Goal: Feedback & Contribution: Leave review/rating

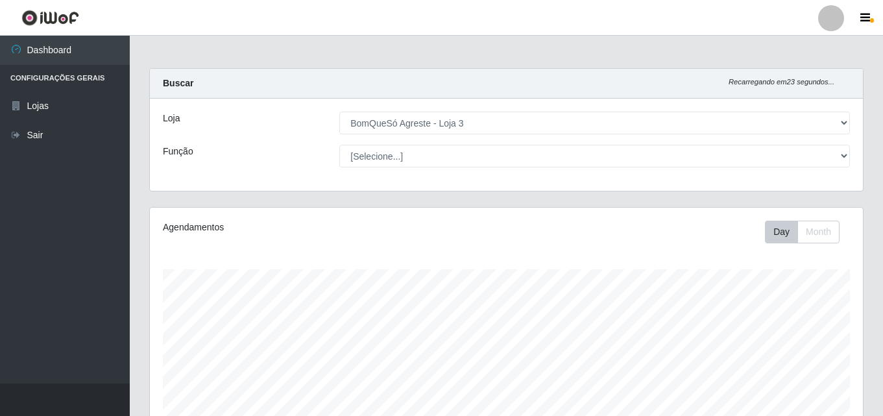
select select "215"
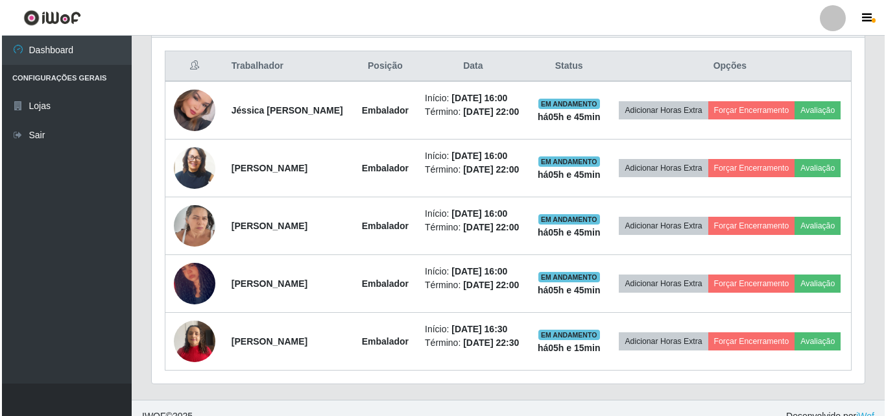
scroll to position [269, 713]
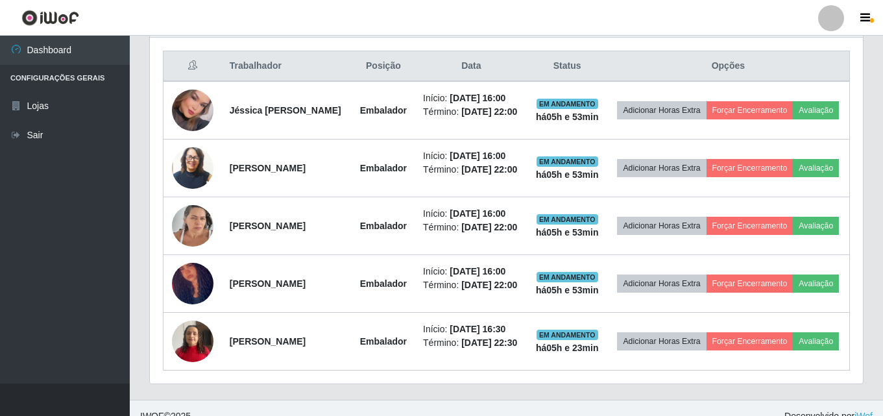
click at [853, 67] on div "Trabalhador Posição Data Status Opções Jéssica Mayara Lima Embalador Início: [D…" at bounding box center [506, 211] width 713 height 346
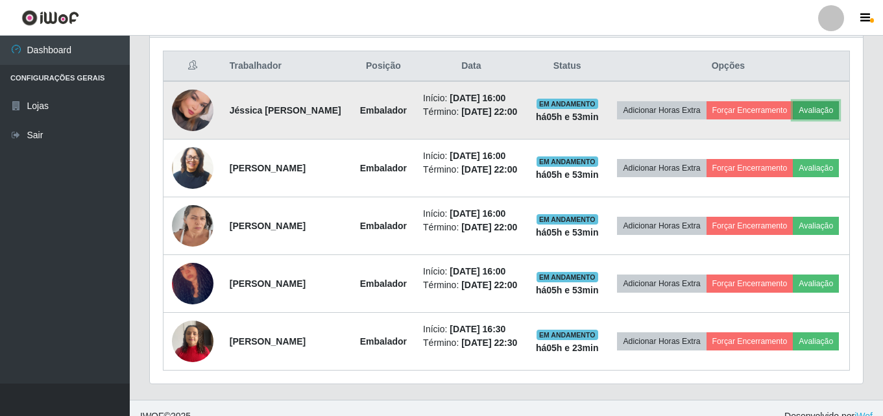
click at [793, 119] on button "Avaliação" at bounding box center [816, 110] width 46 height 18
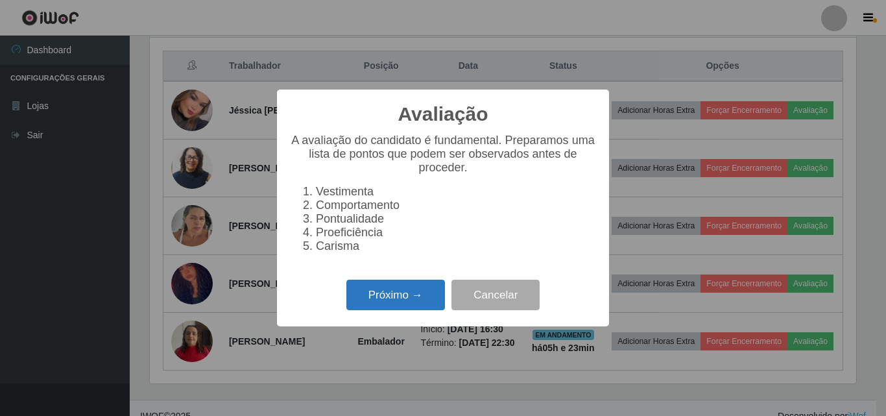
click at [411, 306] on button "Próximo →" at bounding box center [395, 295] width 99 height 30
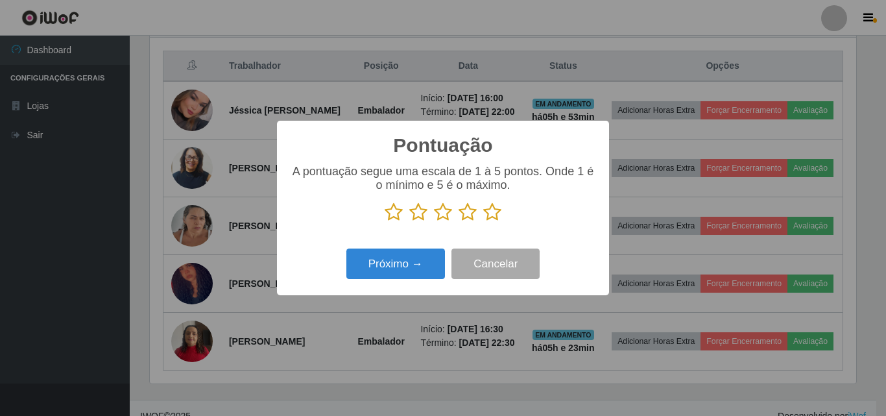
click at [489, 208] on icon at bounding box center [492, 211] width 18 height 19
click at [483, 222] on input "radio" at bounding box center [483, 222] width 0 height 0
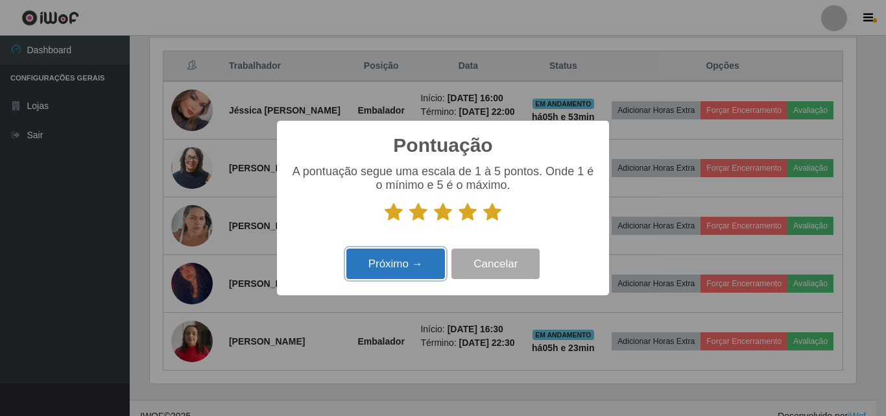
click at [392, 269] on button "Próximo →" at bounding box center [395, 263] width 99 height 30
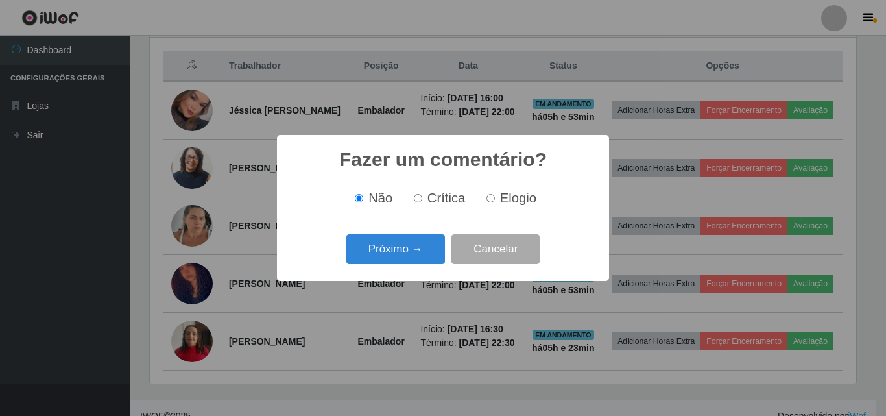
click at [500, 199] on span "Elogio" at bounding box center [518, 198] width 36 height 14
click at [495, 199] on input "Elogio" at bounding box center [491, 198] width 8 height 8
radio input "true"
click at [388, 257] on button "Próximo →" at bounding box center [395, 249] width 99 height 30
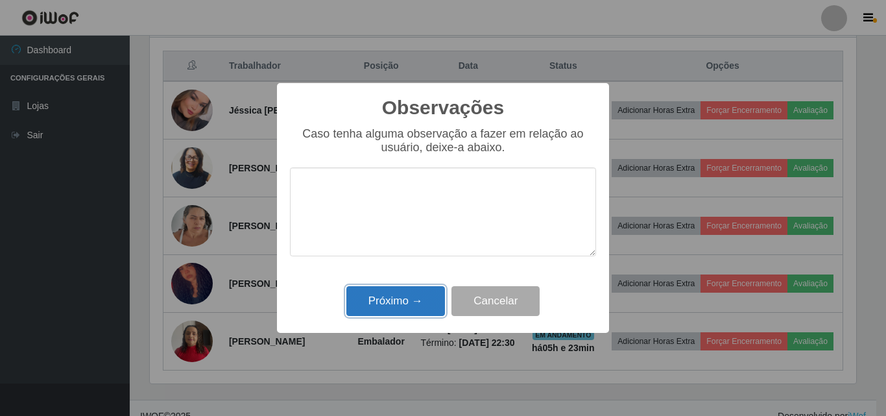
click at [405, 304] on button "Próximo →" at bounding box center [395, 301] width 99 height 30
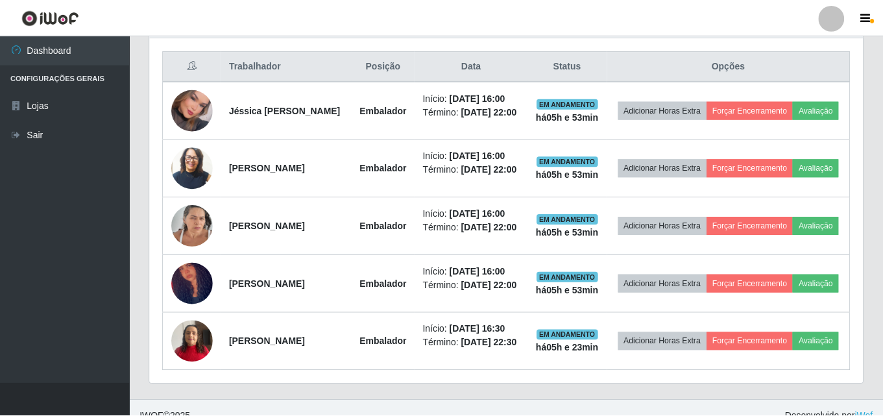
scroll to position [269, 713]
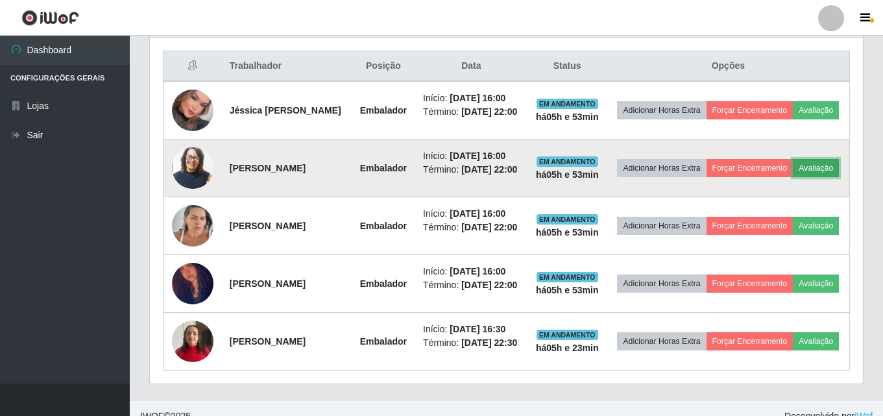
click at [793, 177] on button "Avaliação" at bounding box center [816, 168] width 46 height 18
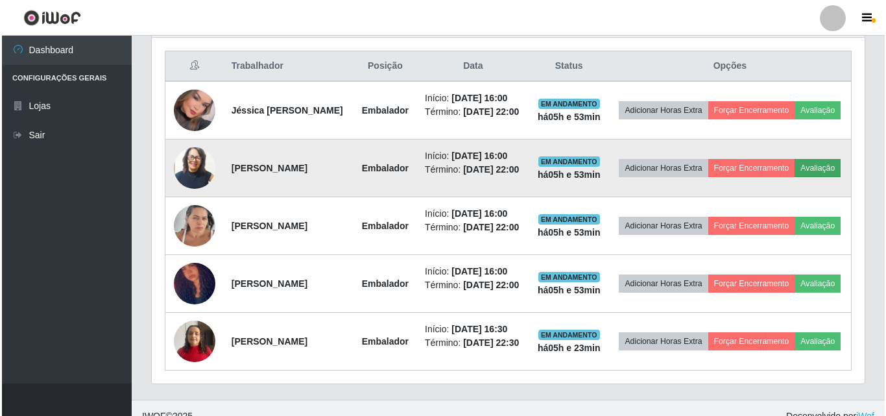
scroll to position [269, 707]
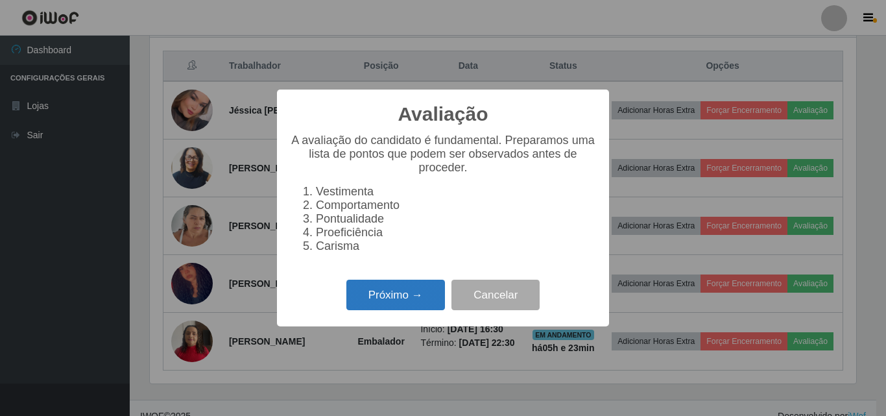
click at [405, 309] on button "Próximo →" at bounding box center [395, 295] width 99 height 30
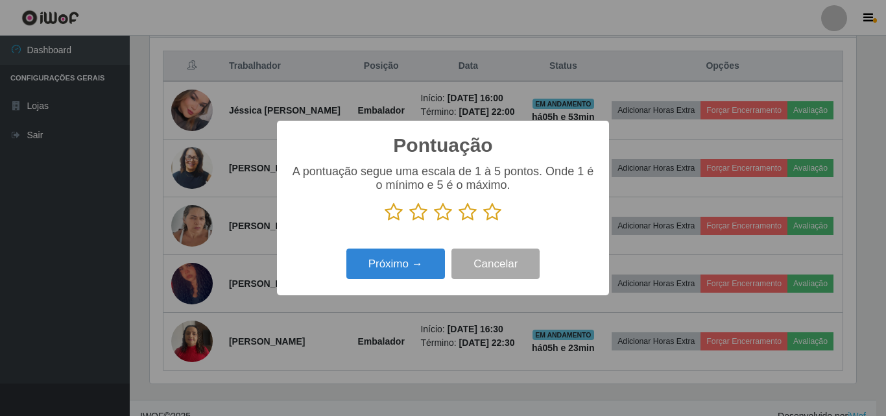
click at [493, 213] on icon at bounding box center [492, 211] width 18 height 19
click at [483, 222] on input "radio" at bounding box center [483, 222] width 0 height 0
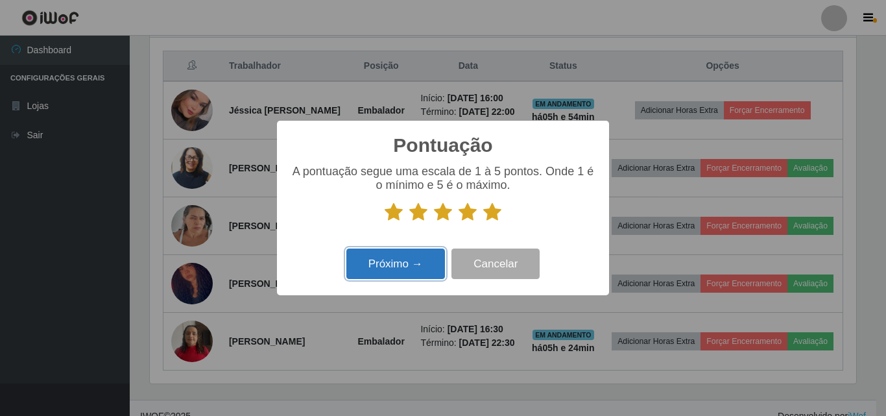
click at [392, 263] on button "Próximo →" at bounding box center [395, 263] width 99 height 30
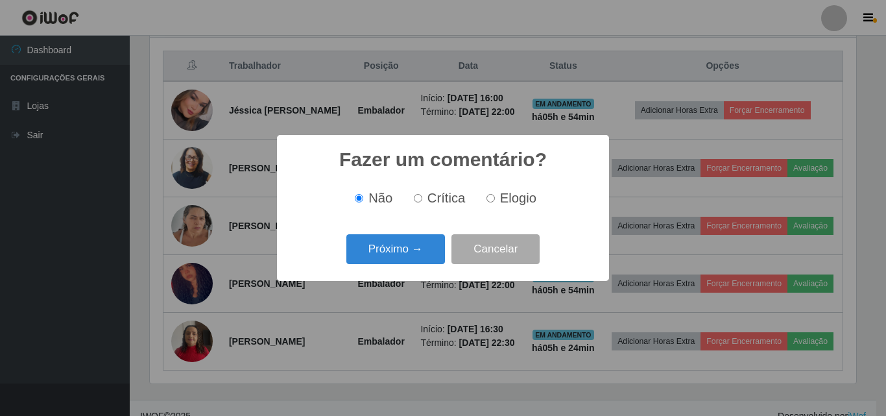
click at [501, 203] on span "Elogio" at bounding box center [518, 198] width 36 height 14
click at [495, 202] on input "Elogio" at bounding box center [491, 198] width 8 height 8
radio input "true"
click at [430, 255] on button "Próximo →" at bounding box center [395, 249] width 99 height 30
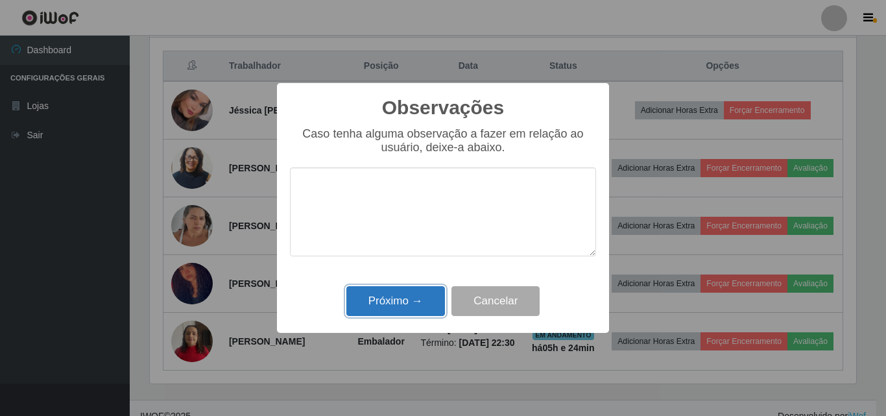
click at [417, 308] on button "Próximo →" at bounding box center [395, 301] width 99 height 30
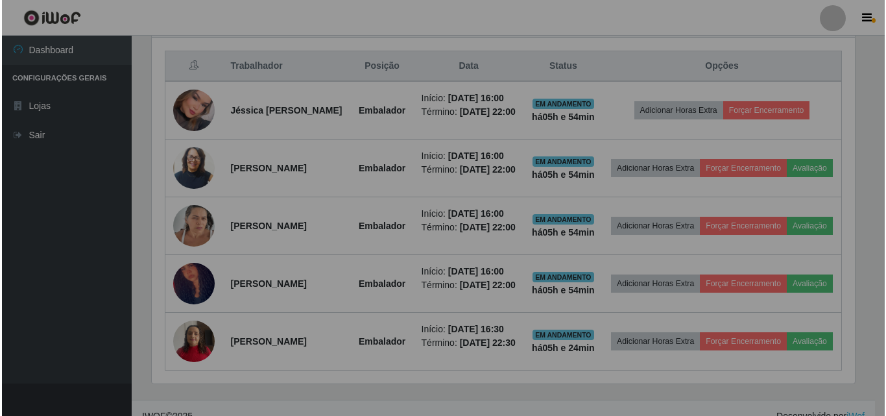
scroll to position [269, 713]
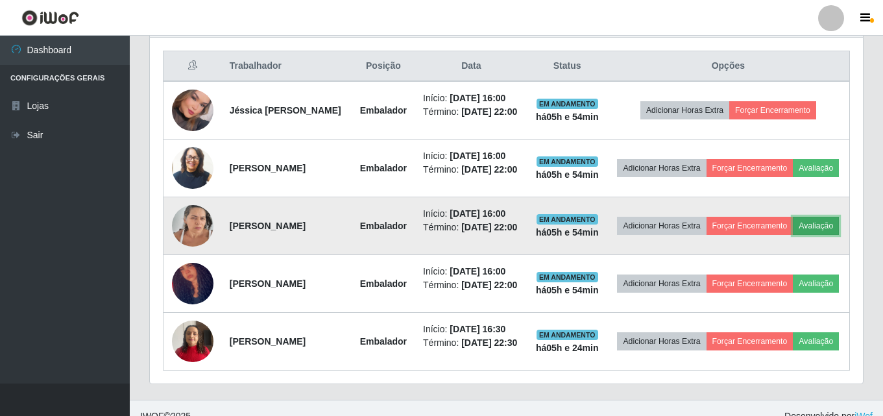
click at [793, 235] on button "Avaliação" at bounding box center [816, 226] width 46 height 18
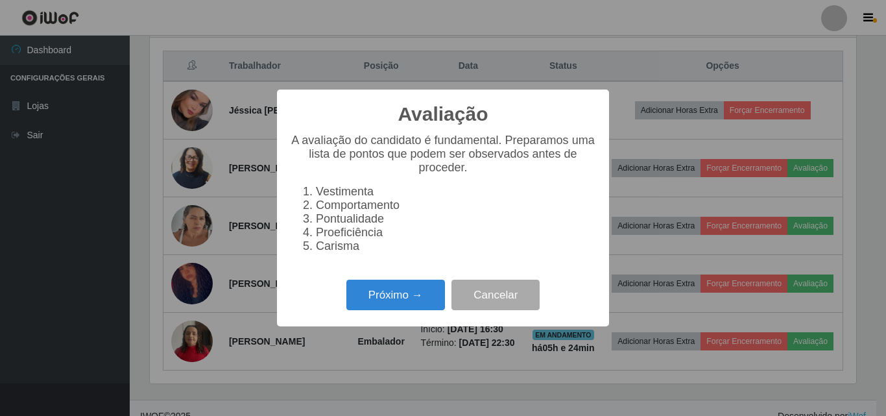
scroll to position [269, 707]
click at [367, 295] on button "Próximo →" at bounding box center [395, 295] width 99 height 30
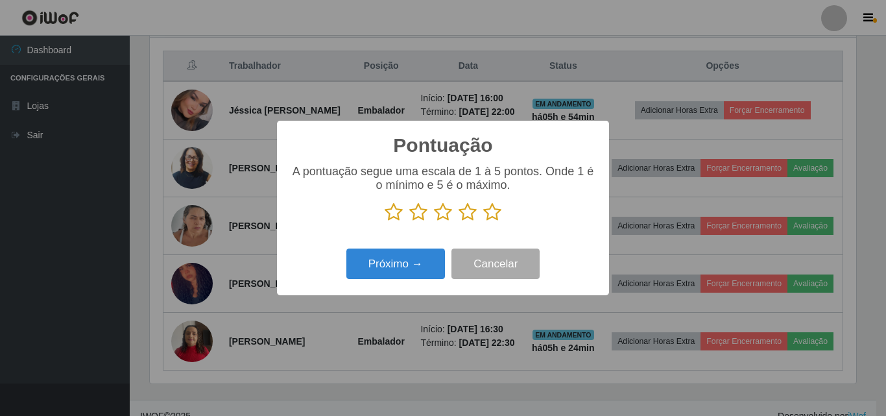
click at [495, 215] on icon at bounding box center [492, 211] width 18 height 19
click at [483, 222] on input "radio" at bounding box center [483, 222] width 0 height 0
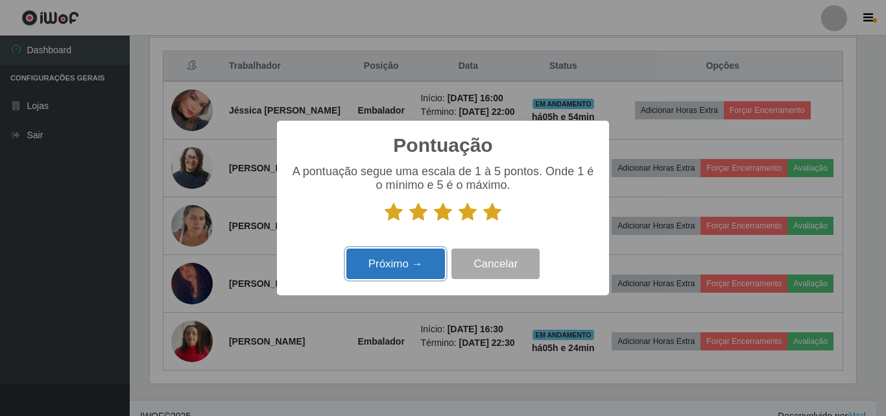
click at [393, 272] on button "Próximo →" at bounding box center [395, 263] width 99 height 30
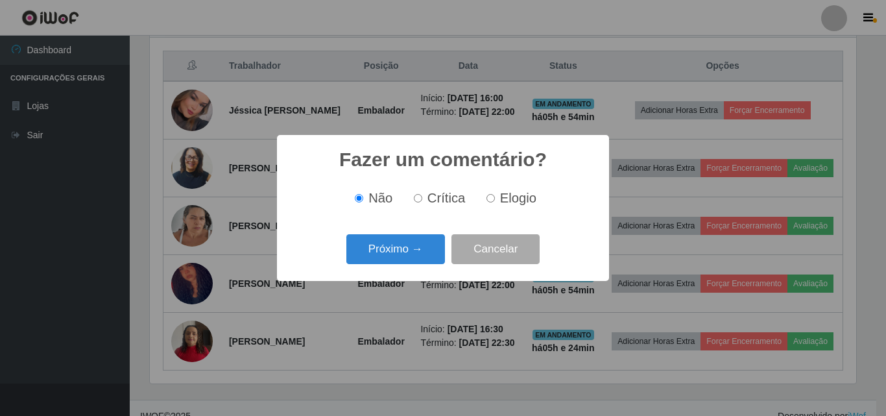
click at [509, 202] on span "Elogio" at bounding box center [518, 198] width 36 height 14
click at [495, 202] on input "Elogio" at bounding box center [491, 198] width 8 height 8
radio input "true"
click at [400, 250] on button "Próximo →" at bounding box center [395, 249] width 99 height 30
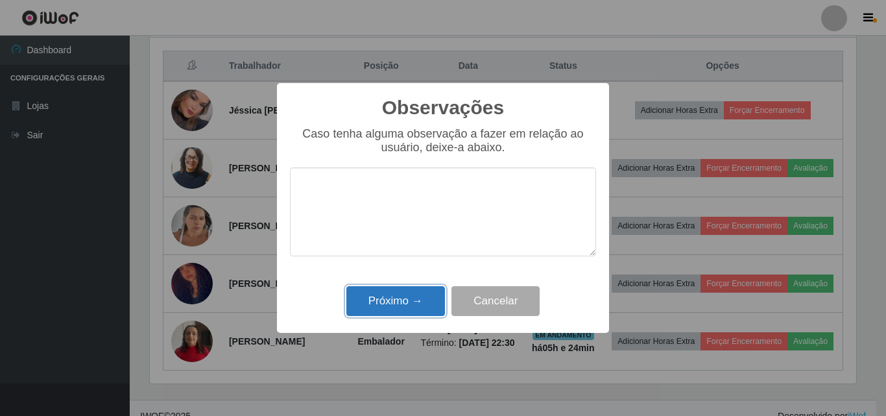
click at [420, 304] on button "Próximo →" at bounding box center [395, 301] width 99 height 30
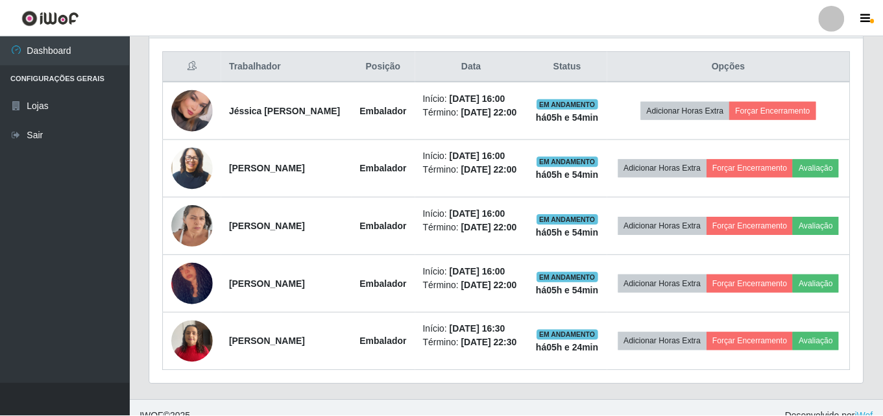
scroll to position [269, 713]
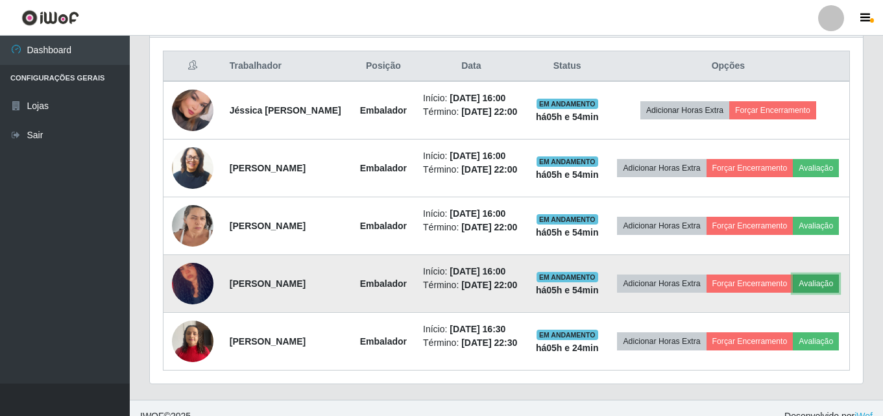
click at [793, 293] on button "Avaliação" at bounding box center [816, 283] width 46 height 18
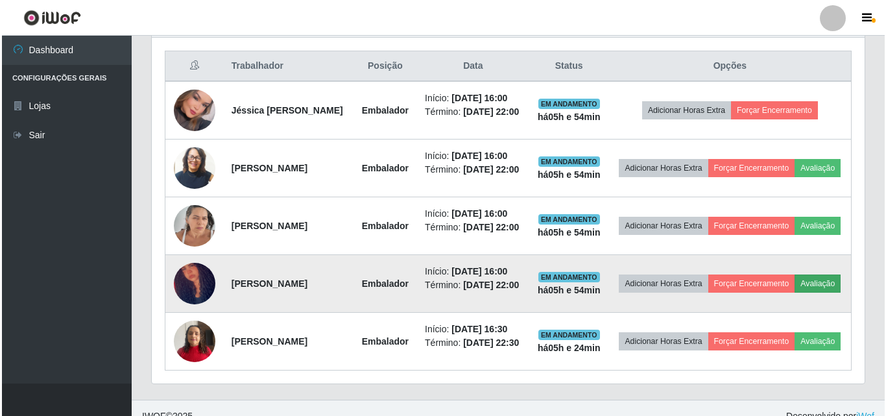
scroll to position [269, 707]
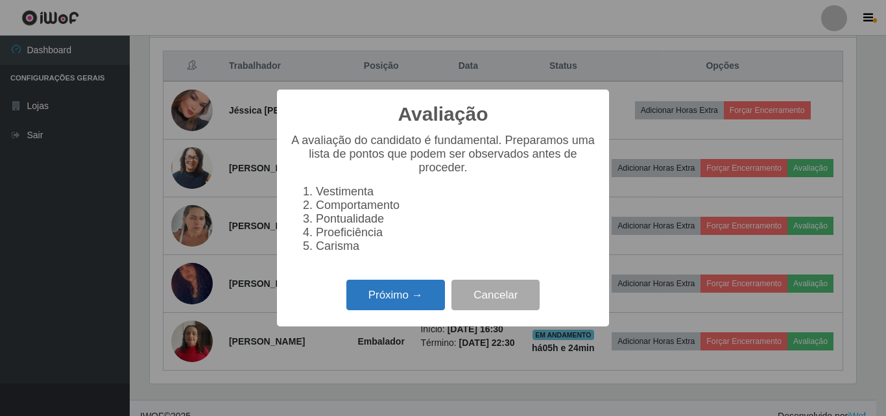
click at [425, 310] on button "Próximo →" at bounding box center [395, 295] width 99 height 30
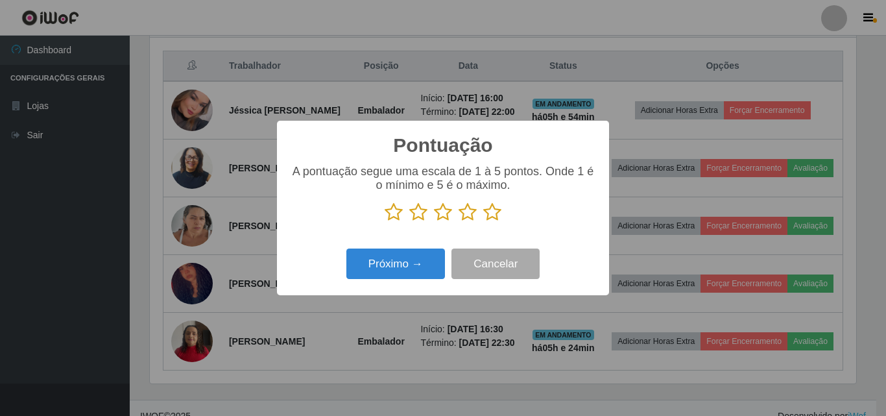
scroll to position [648508, 648071]
click at [501, 216] on icon at bounding box center [492, 211] width 18 height 19
click at [483, 222] on input "radio" at bounding box center [483, 222] width 0 height 0
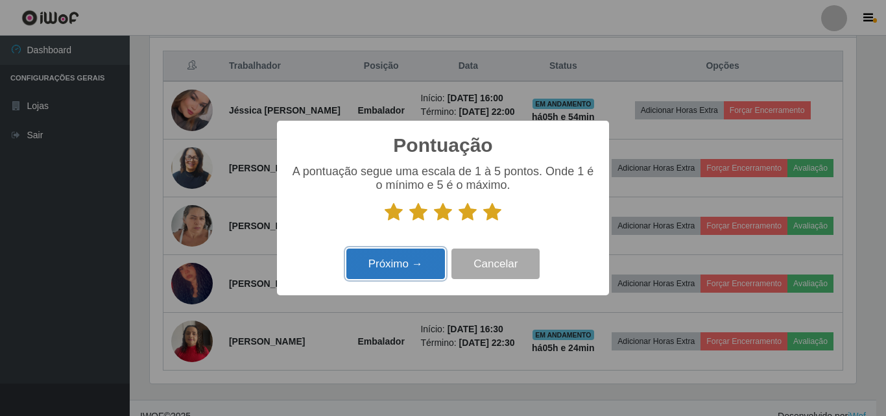
click at [422, 278] on button "Próximo →" at bounding box center [395, 263] width 99 height 30
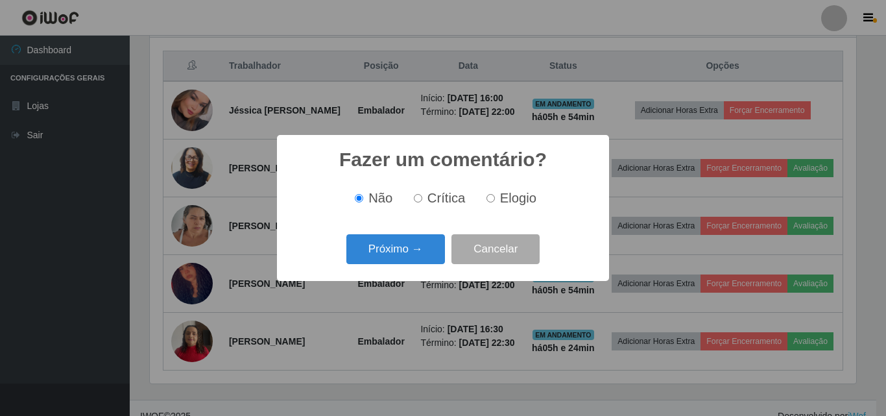
click at [521, 202] on span "Elogio" at bounding box center [518, 198] width 36 height 14
click at [495, 202] on input "Elogio" at bounding box center [491, 198] width 8 height 8
radio input "true"
click at [439, 248] on button "Próximo →" at bounding box center [395, 249] width 99 height 30
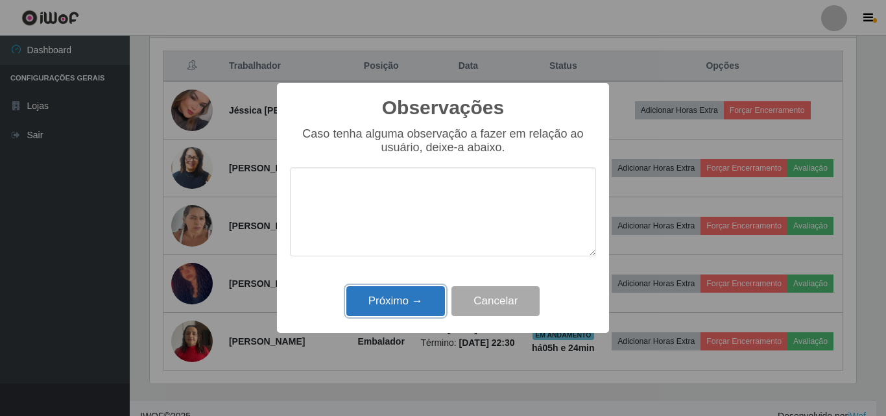
click at [397, 308] on button "Próximo →" at bounding box center [395, 301] width 99 height 30
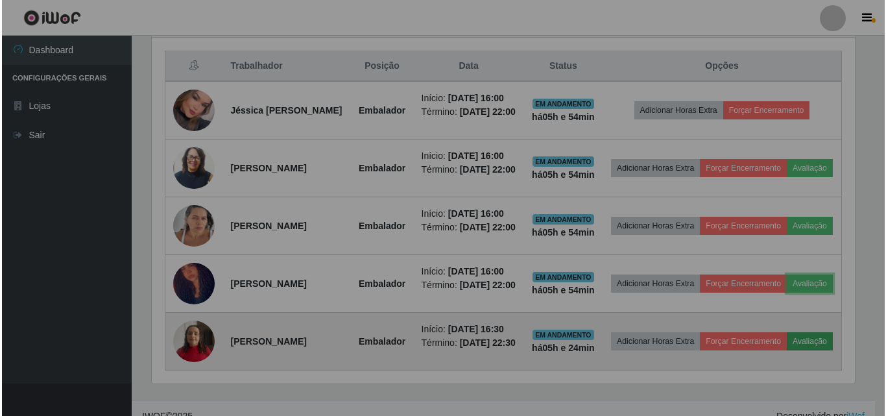
scroll to position [269, 713]
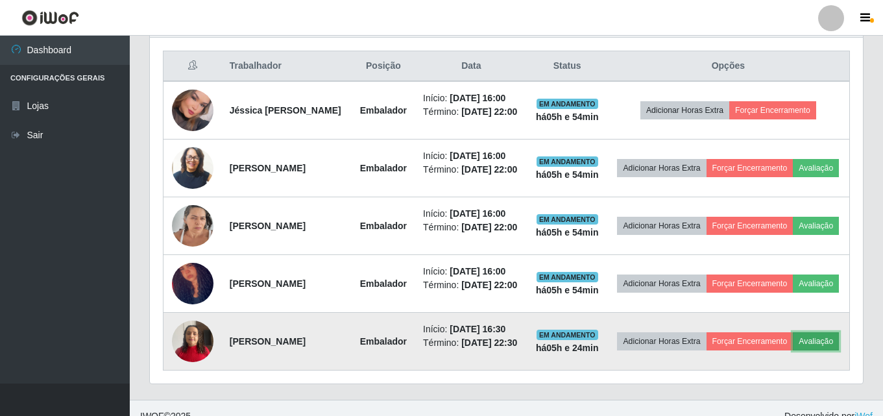
click at [793, 350] on button "Avaliação" at bounding box center [816, 341] width 46 height 18
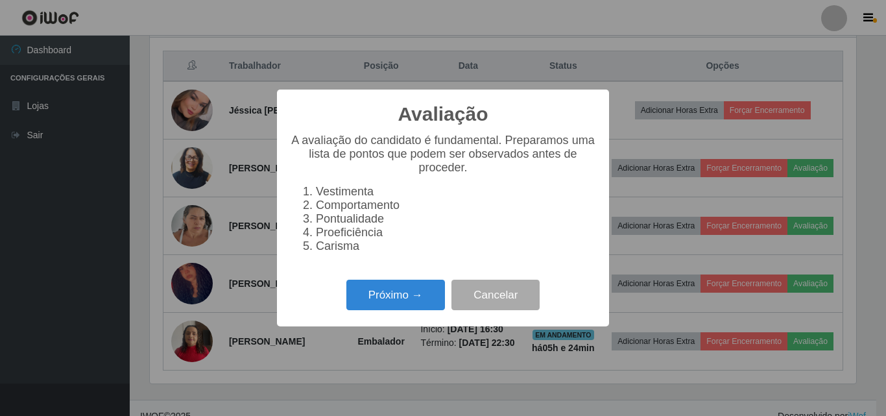
scroll to position [269, 707]
click at [369, 298] on button "Próximo →" at bounding box center [395, 295] width 99 height 30
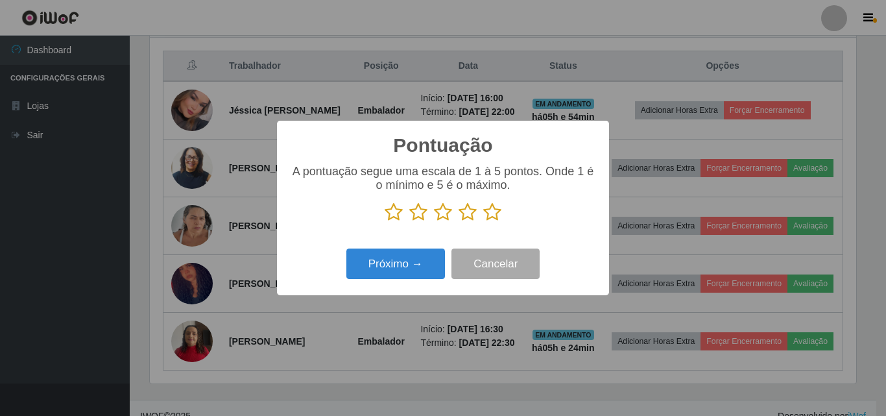
scroll to position [0, 0]
click at [491, 224] on div "A pontuação segue uma escala de 1 à 5 pontos. Onde 1 é o mínimo e 5 é o máximo." at bounding box center [443, 198] width 306 height 67
click at [491, 214] on icon at bounding box center [492, 211] width 18 height 19
click at [483, 222] on input "radio" at bounding box center [483, 222] width 0 height 0
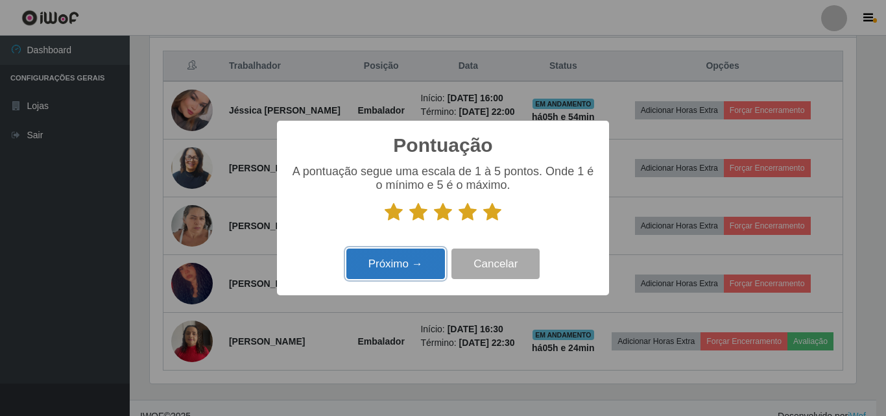
click at [419, 265] on button "Próximo →" at bounding box center [395, 263] width 99 height 30
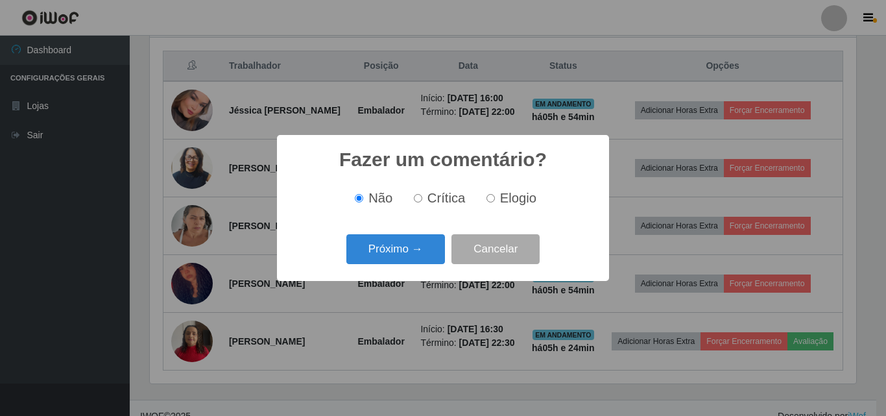
click at [505, 203] on span "Elogio" at bounding box center [518, 198] width 36 height 14
click at [495, 202] on input "Elogio" at bounding box center [491, 198] width 8 height 8
radio input "true"
click at [409, 249] on button "Próximo →" at bounding box center [395, 249] width 99 height 30
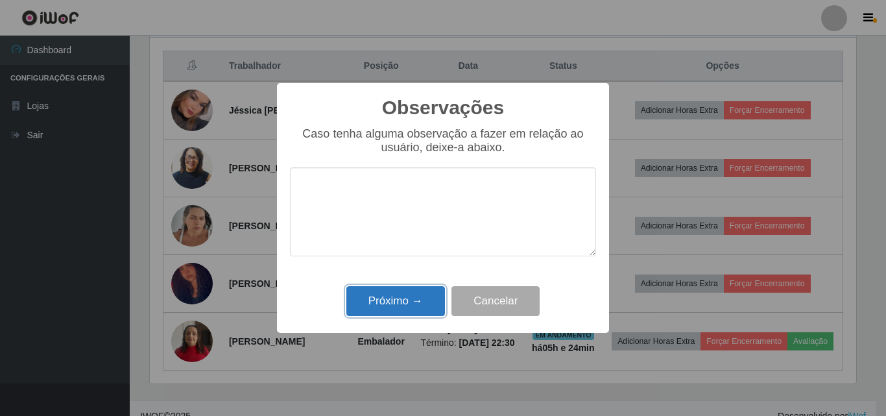
click at [403, 295] on button "Próximo →" at bounding box center [395, 301] width 99 height 30
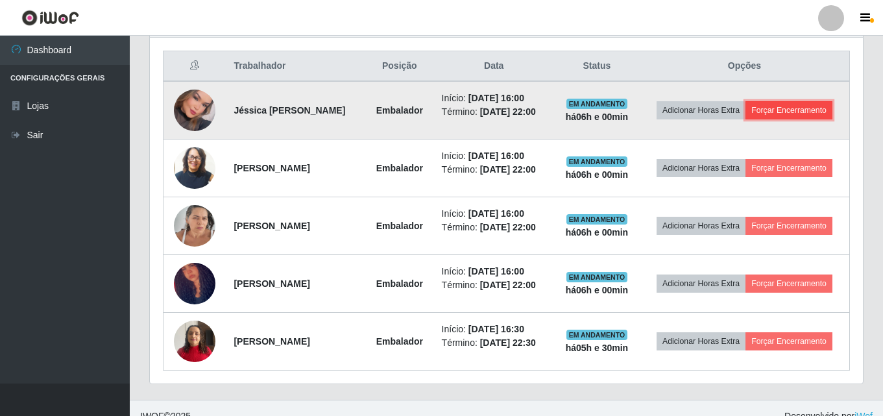
click at [771, 110] on button "Forçar Encerramento" at bounding box center [788, 110] width 87 height 18
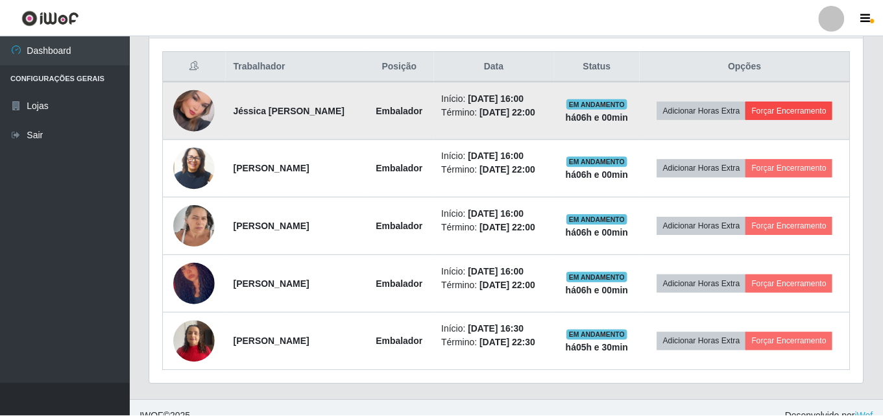
scroll to position [269, 707]
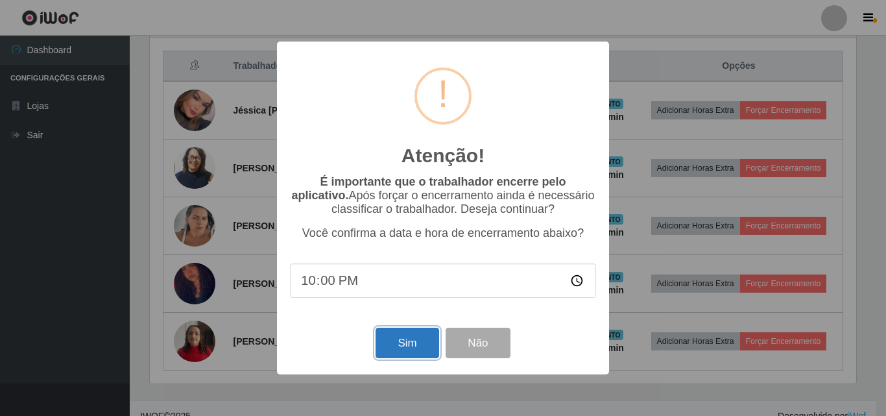
click at [417, 348] on button "Sim" at bounding box center [407, 343] width 63 height 30
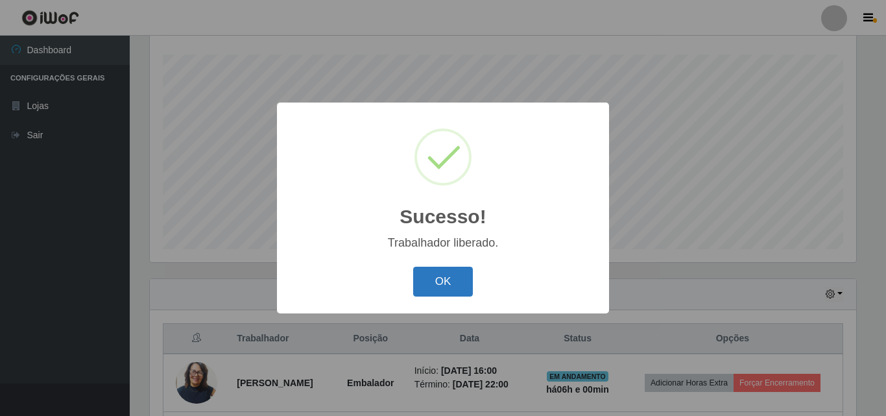
click at [450, 274] on button "OK" at bounding box center [443, 282] width 60 height 30
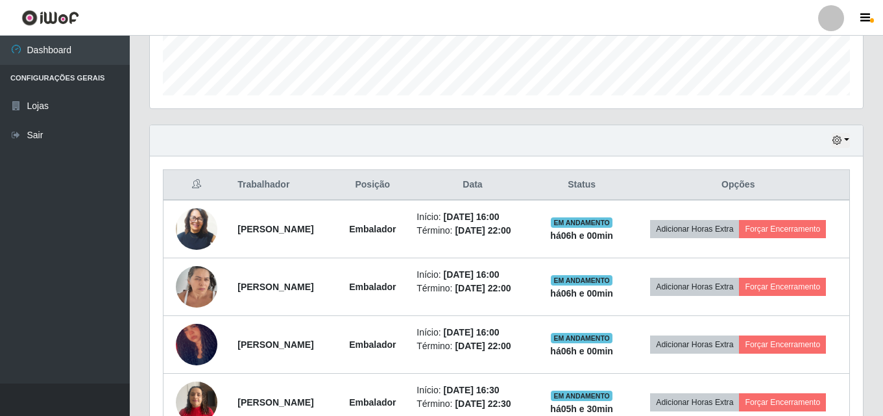
scroll to position [409, 0]
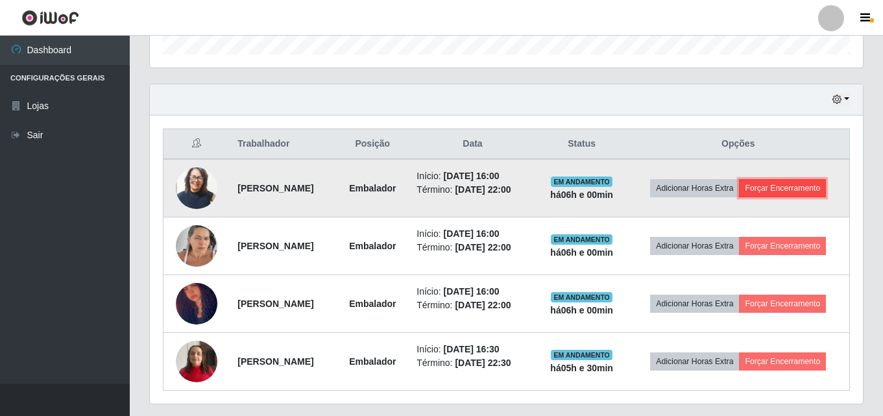
click at [775, 189] on button "Forçar Encerramento" at bounding box center [782, 188] width 87 height 18
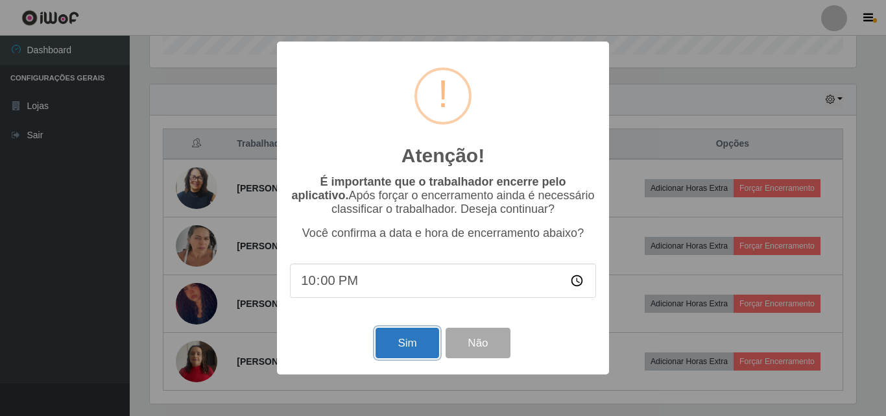
click at [394, 348] on button "Sim" at bounding box center [407, 343] width 63 height 30
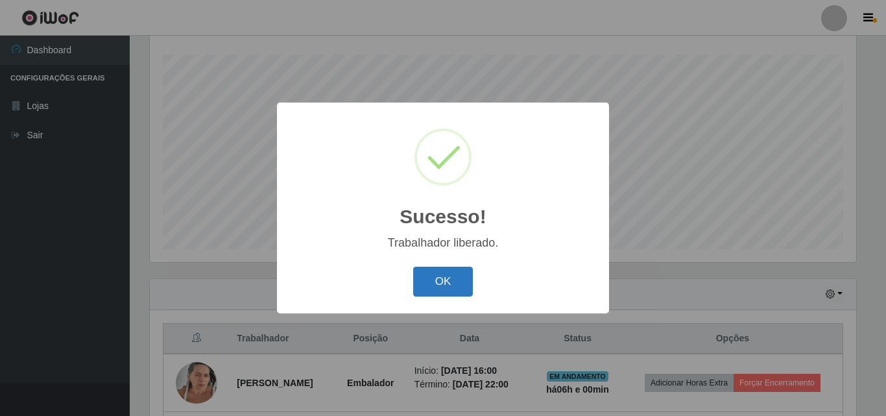
click at [450, 276] on button "OK" at bounding box center [443, 282] width 60 height 30
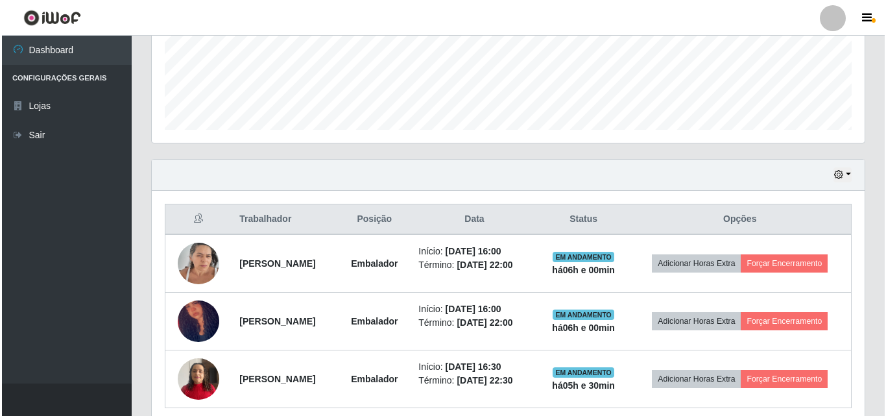
scroll to position [345, 0]
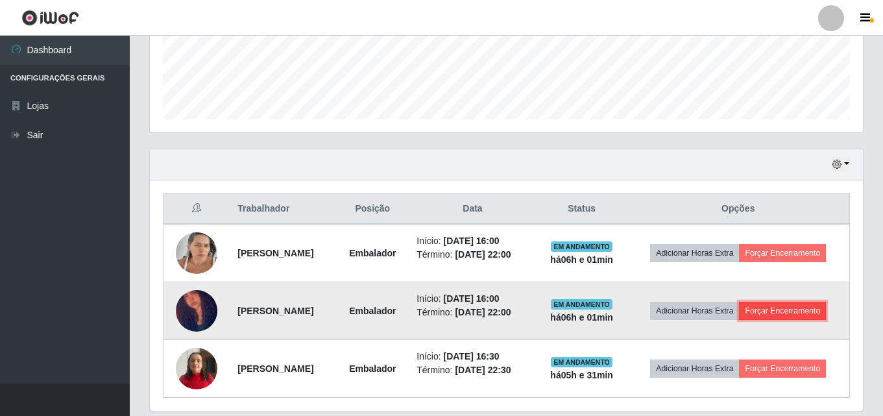
click at [804, 308] on button "Forçar Encerramento" at bounding box center [782, 311] width 87 height 18
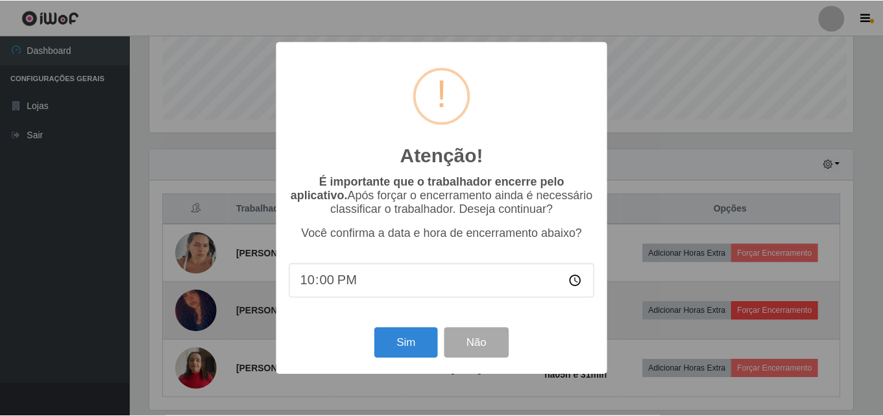
scroll to position [269, 707]
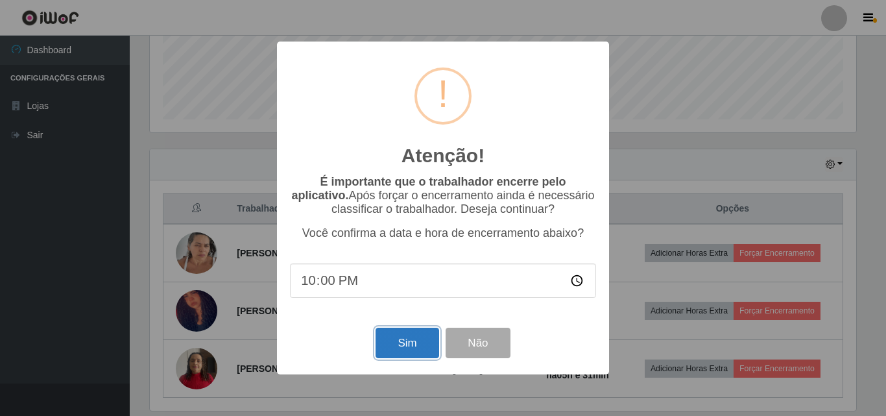
click at [402, 337] on button "Sim" at bounding box center [407, 343] width 63 height 30
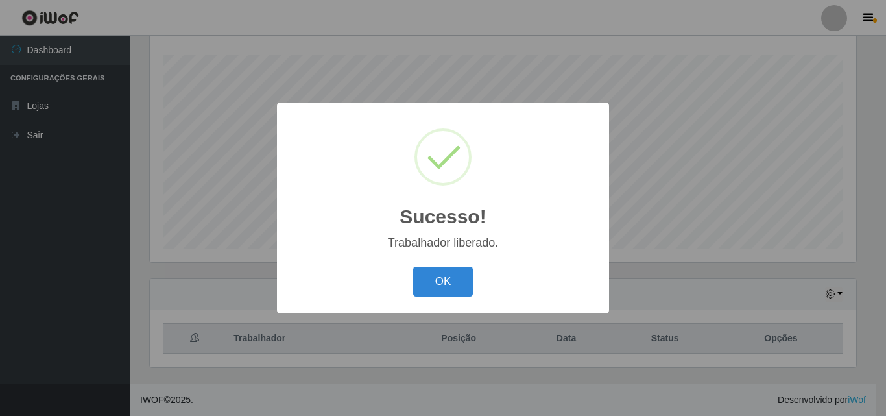
click at [469, 280] on button "OK" at bounding box center [443, 282] width 60 height 30
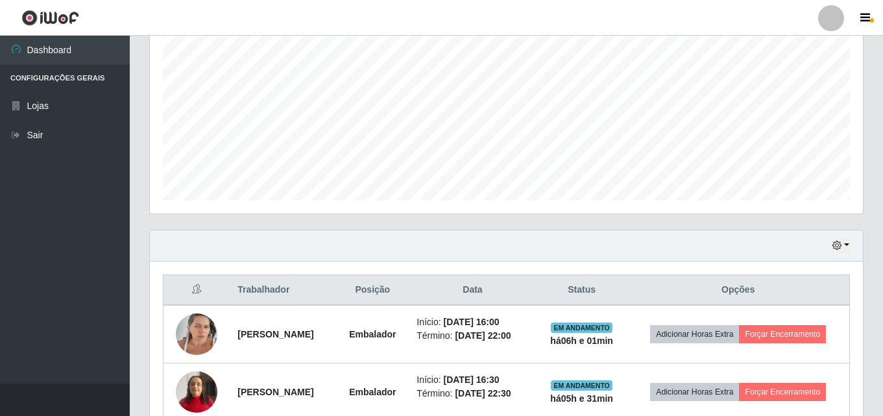
scroll to position [330, 0]
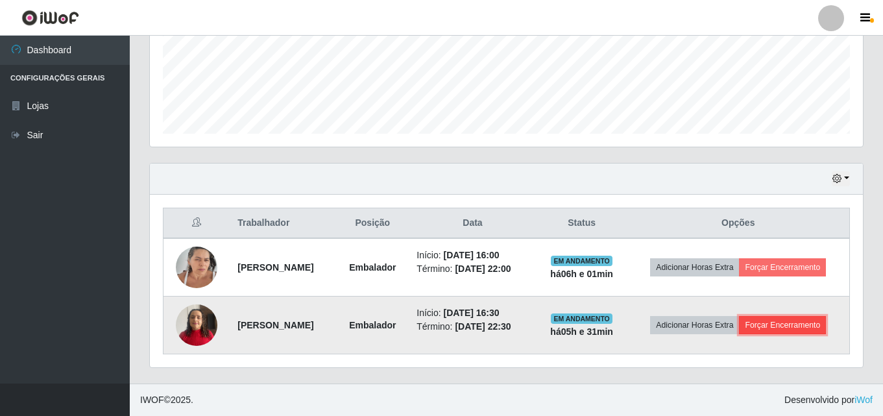
click at [766, 322] on button "Forçar Encerramento" at bounding box center [782, 325] width 87 height 18
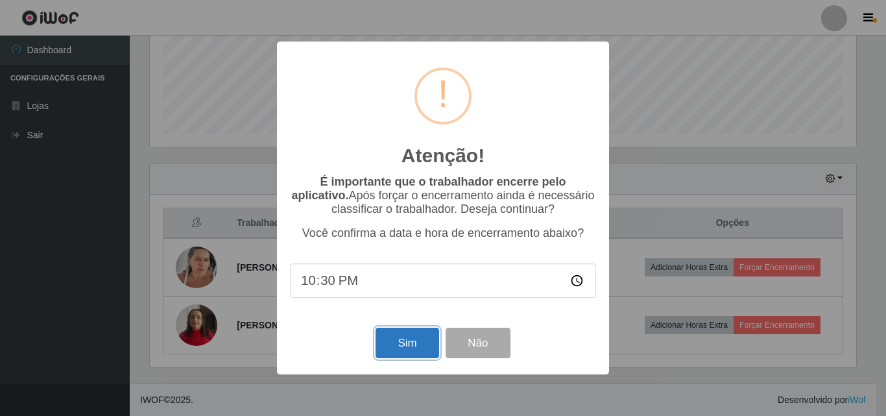
click at [406, 346] on button "Sim" at bounding box center [407, 343] width 63 height 30
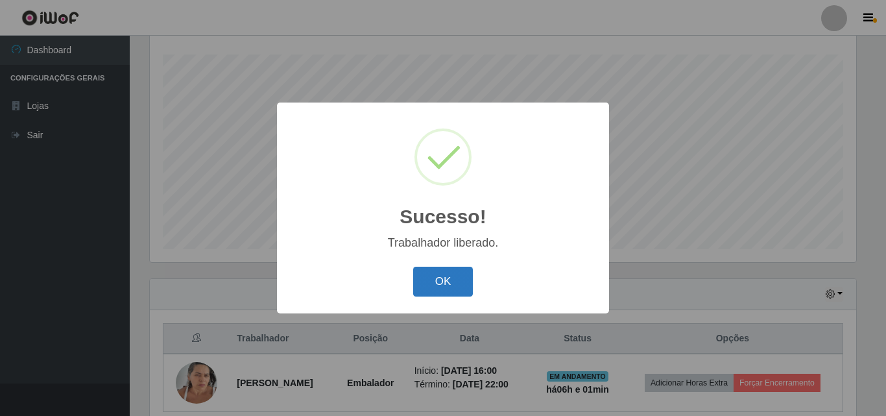
click at [452, 287] on button "OK" at bounding box center [443, 282] width 60 height 30
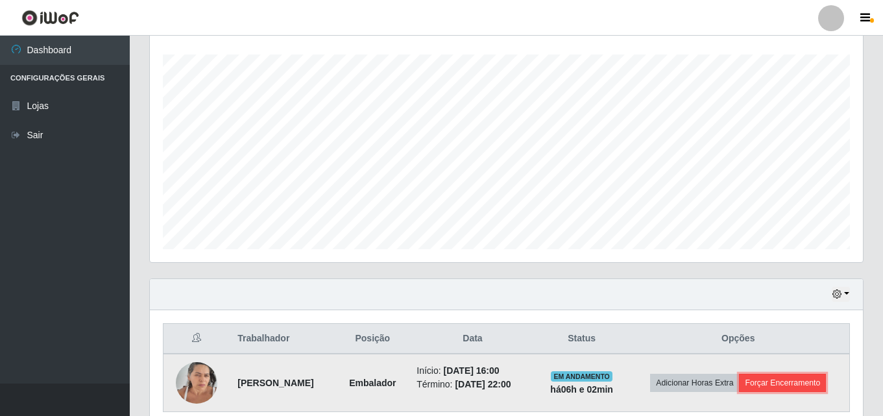
click at [782, 378] on button "Forçar Encerramento" at bounding box center [782, 383] width 87 height 18
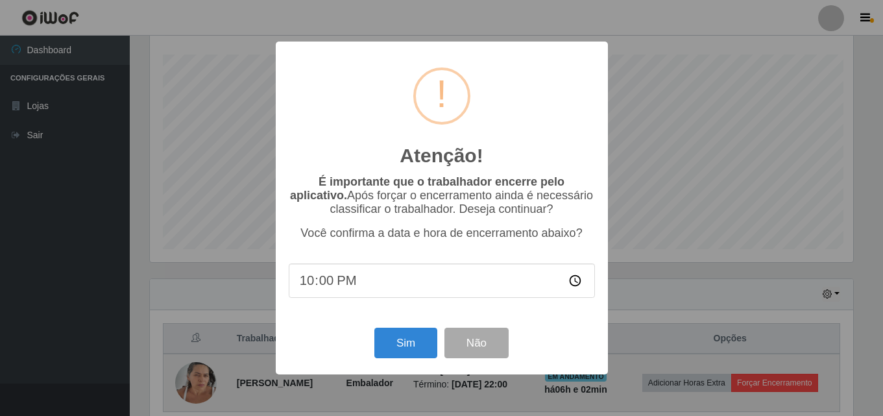
scroll to position [269, 707]
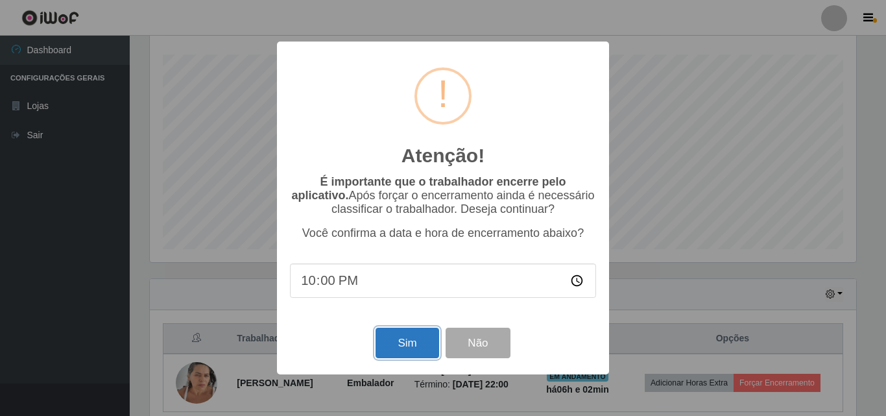
click at [398, 340] on button "Sim" at bounding box center [407, 343] width 63 height 30
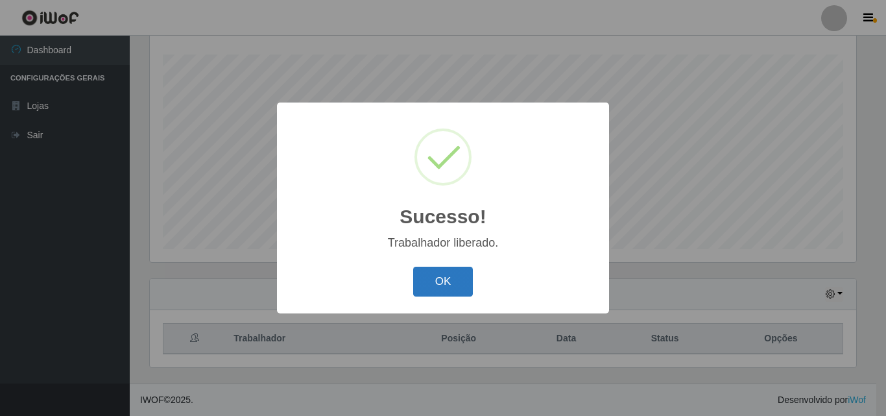
click at [467, 291] on button "OK" at bounding box center [443, 282] width 60 height 30
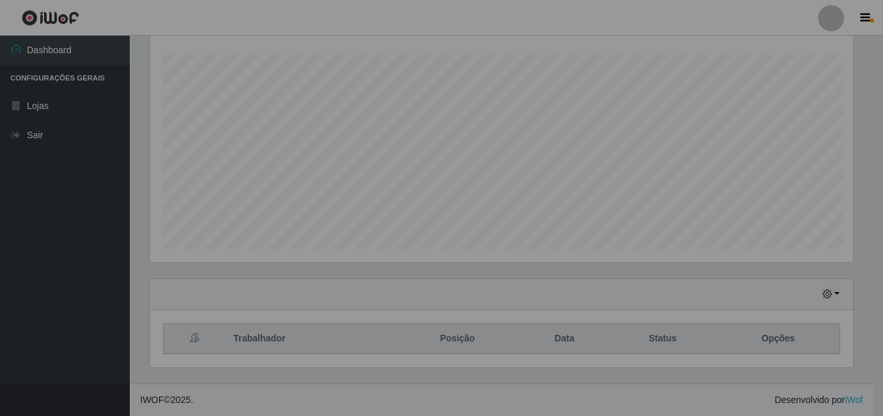
scroll to position [269, 713]
